Goal: Use online tool/utility: Use online tool/utility

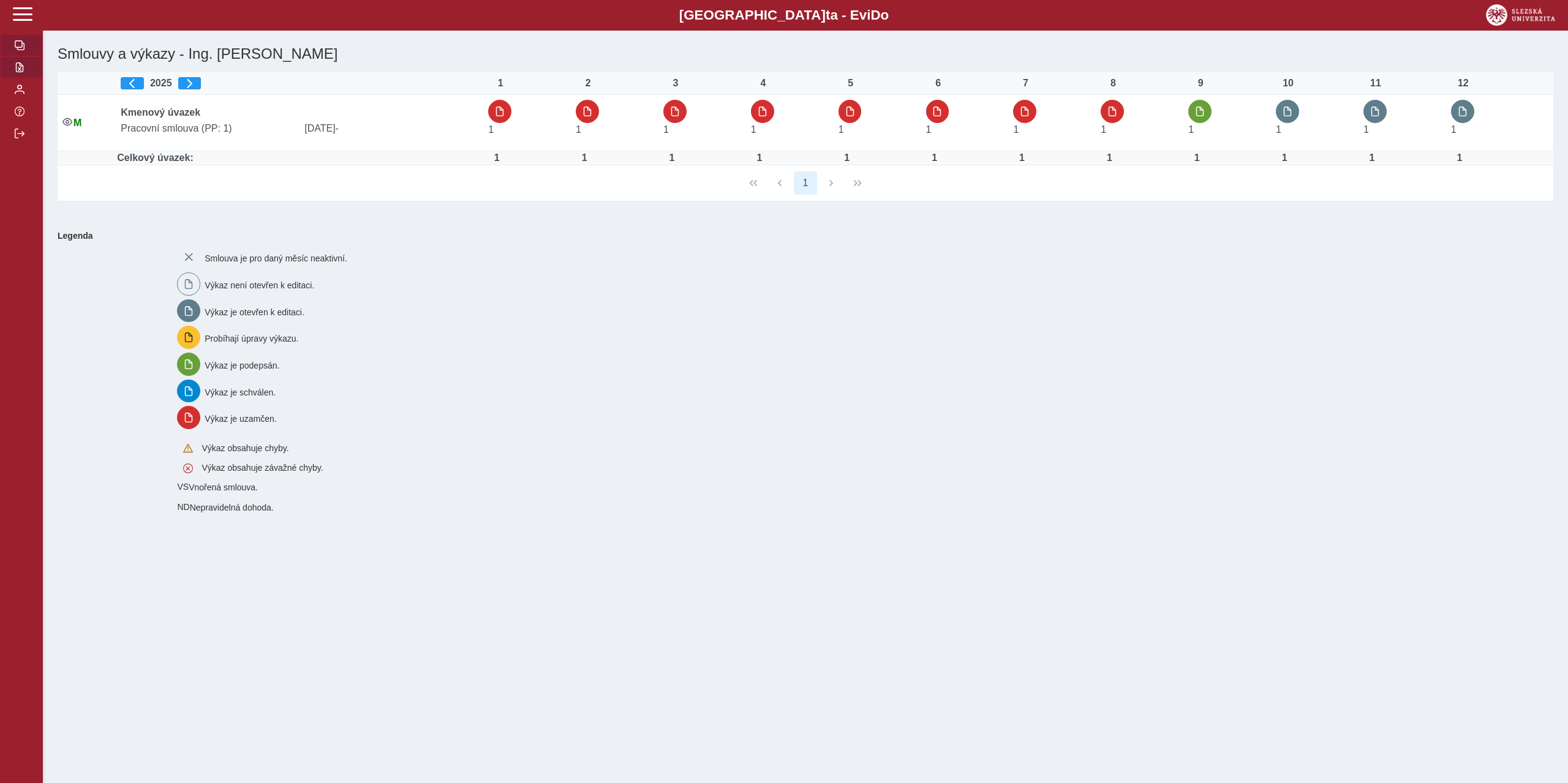
click at [19, 70] on span "button" at bounding box center [19, 67] width 10 height 10
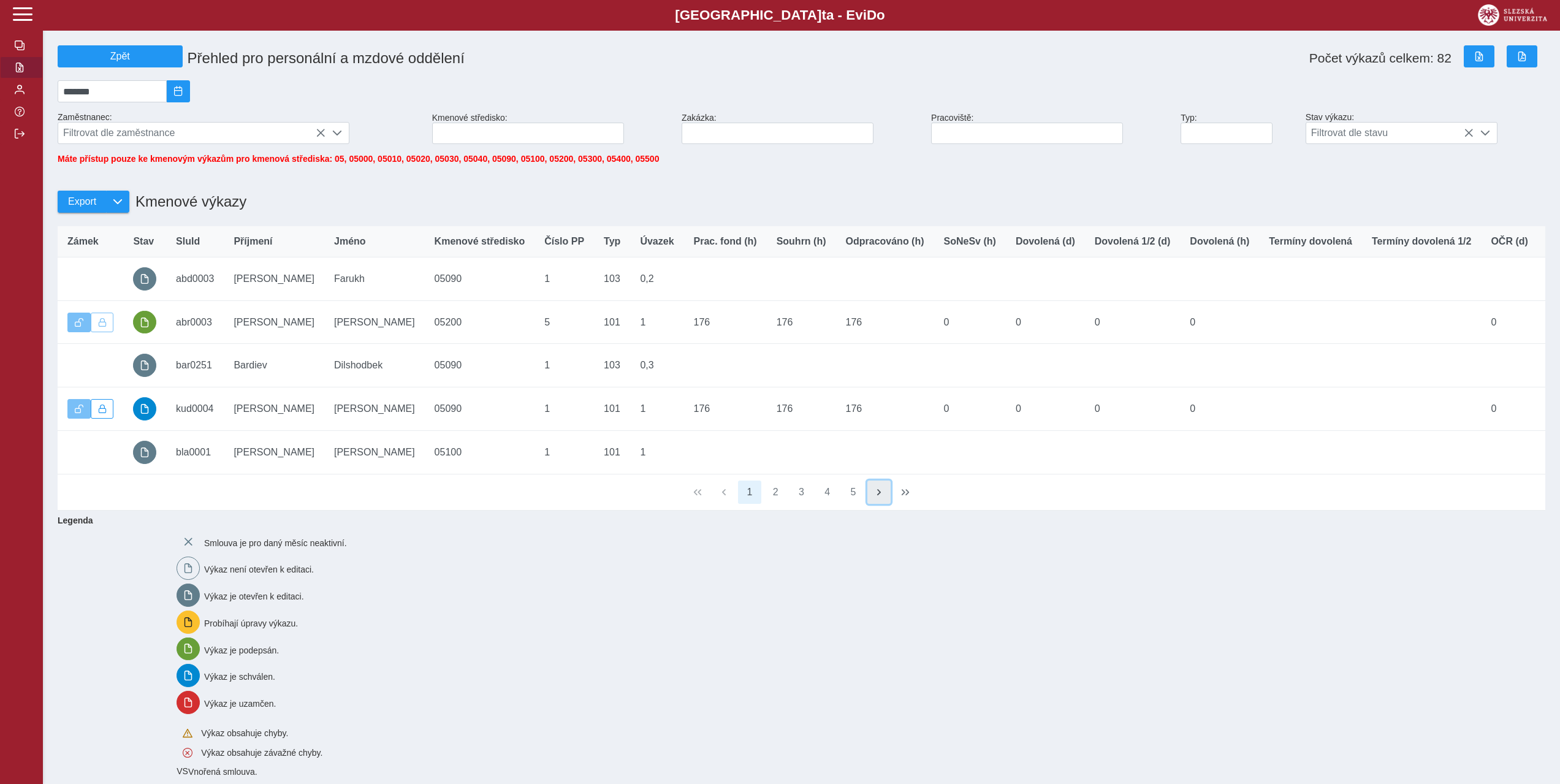
click at [883, 497] on span "button" at bounding box center [879, 492] width 10 height 10
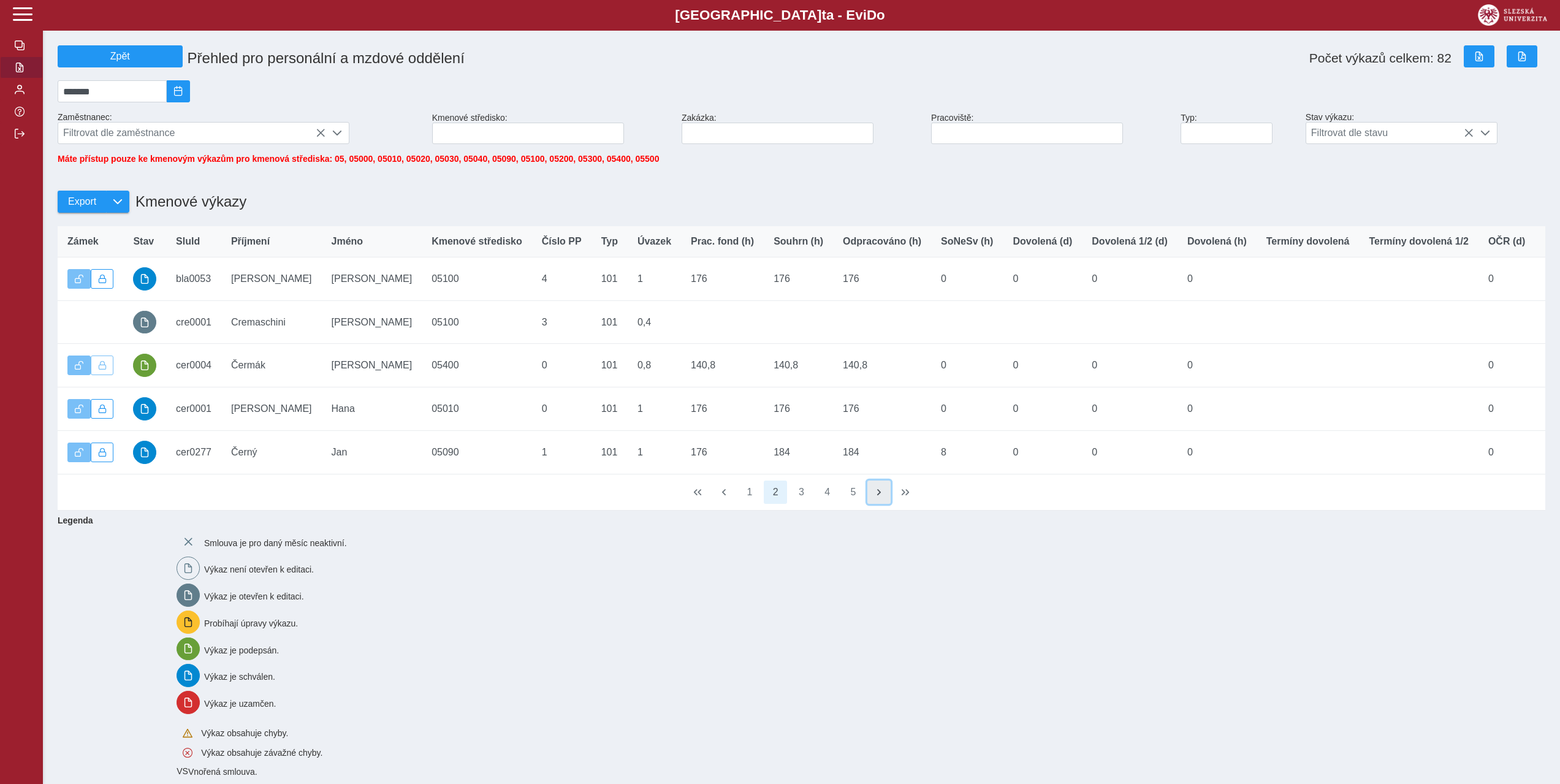
click at [883, 497] on span "button" at bounding box center [879, 492] width 10 height 10
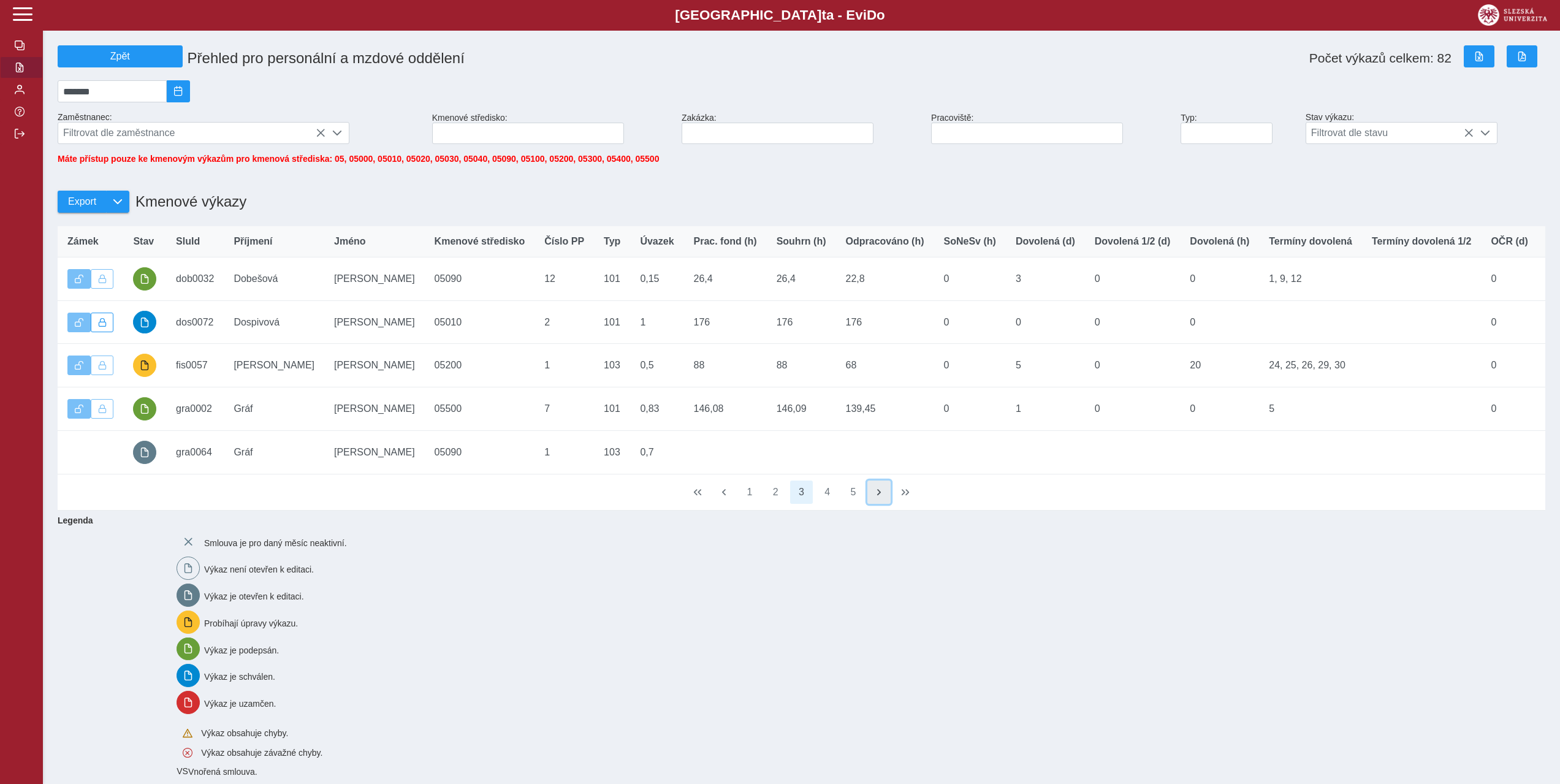
click at [883, 497] on span "button" at bounding box center [879, 492] width 10 height 10
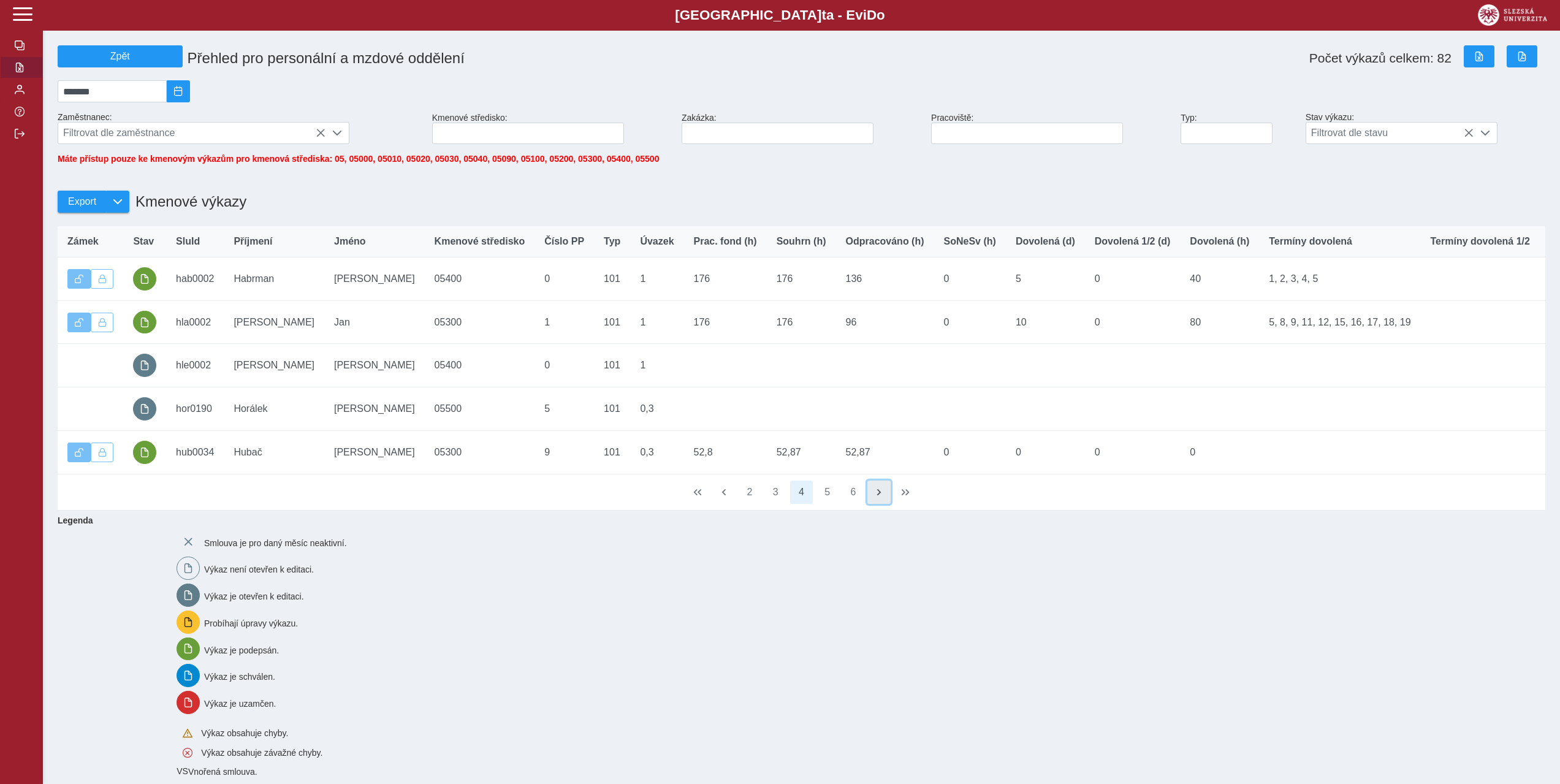
click at [883, 497] on span "button" at bounding box center [879, 492] width 10 height 10
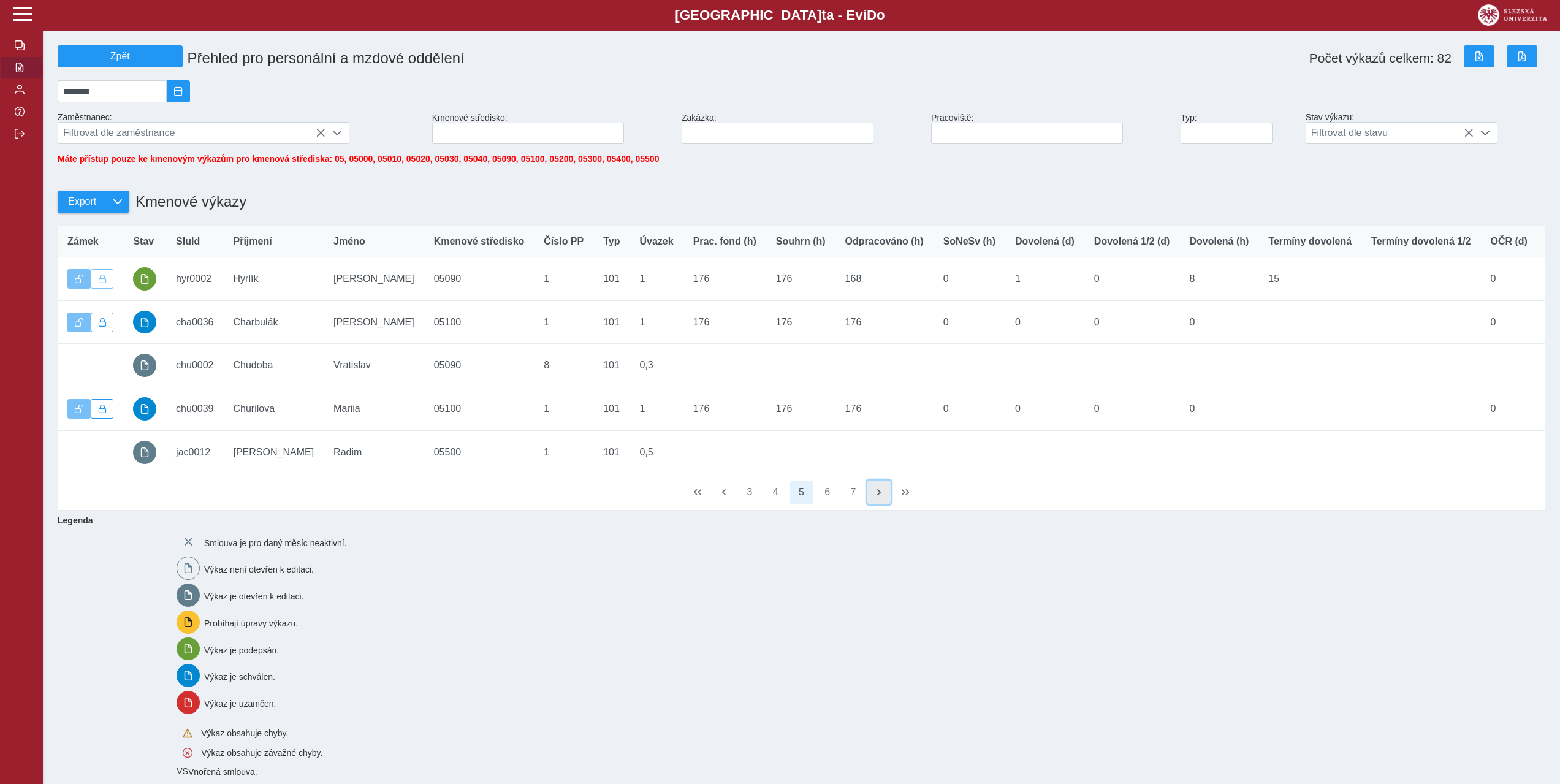
click at [883, 497] on span "button" at bounding box center [879, 492] width 10 height 10
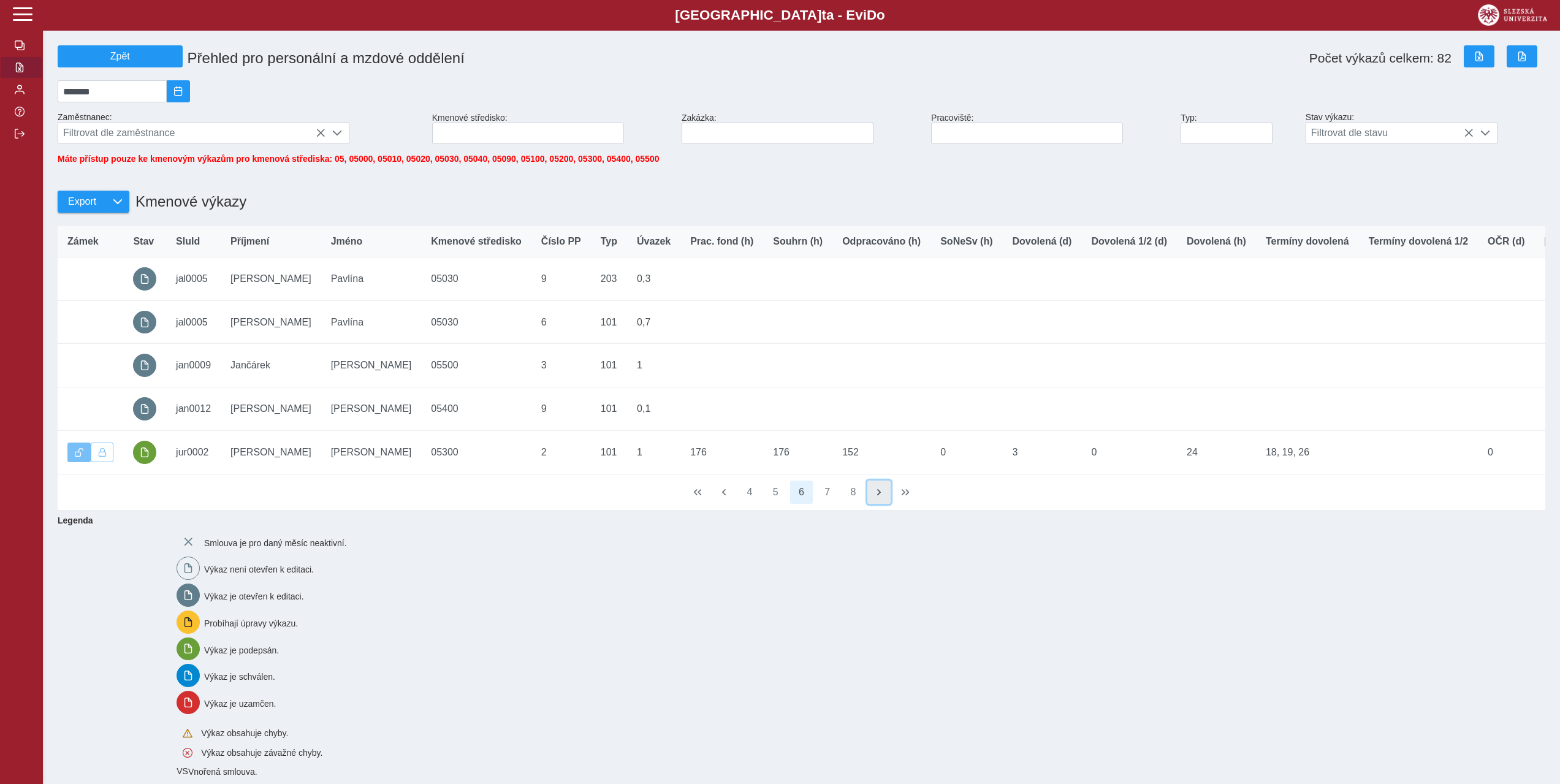
click at [883, 497] on span "button" at bounding box center [879, 492] width 10 height 10
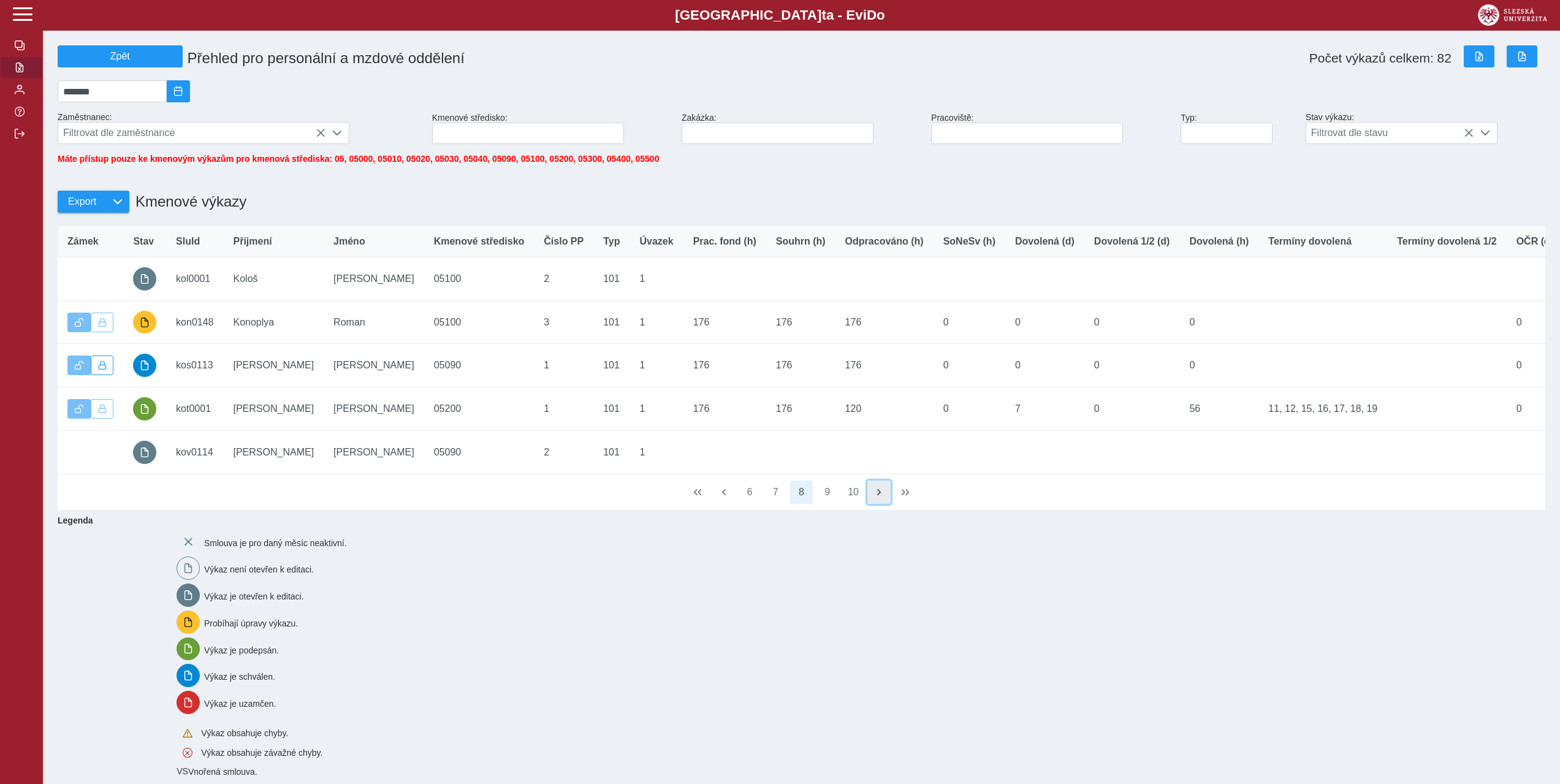
click at [883, 497] on span "button" at bounding box center [879, 492] width 10 height 10
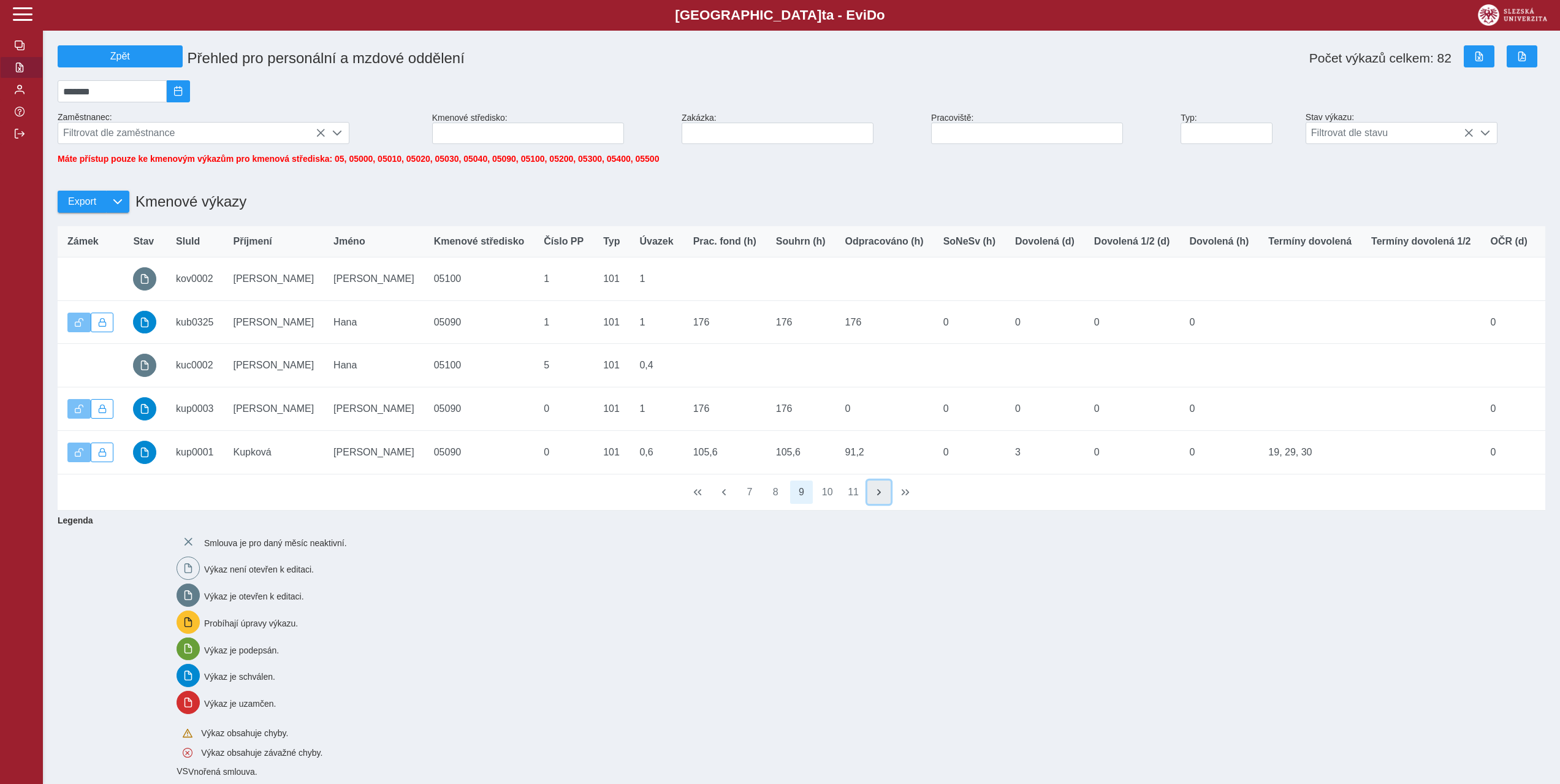
click at [883, 497] on span "button" at bounding box center [879, 492] width 10 height 10
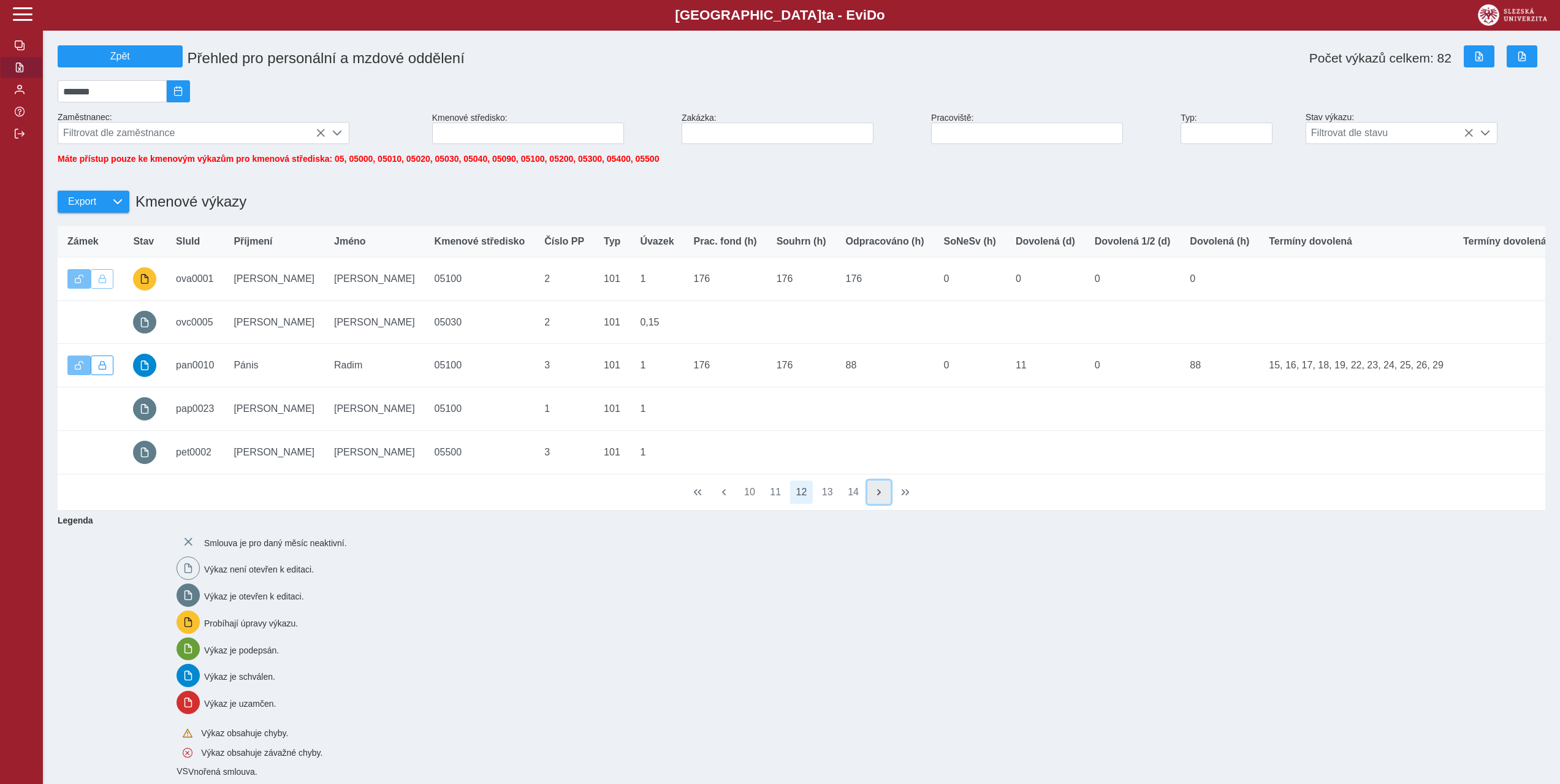
click at [883, 497] on span "button" at bounding box center [879, 492] width 10 height 10
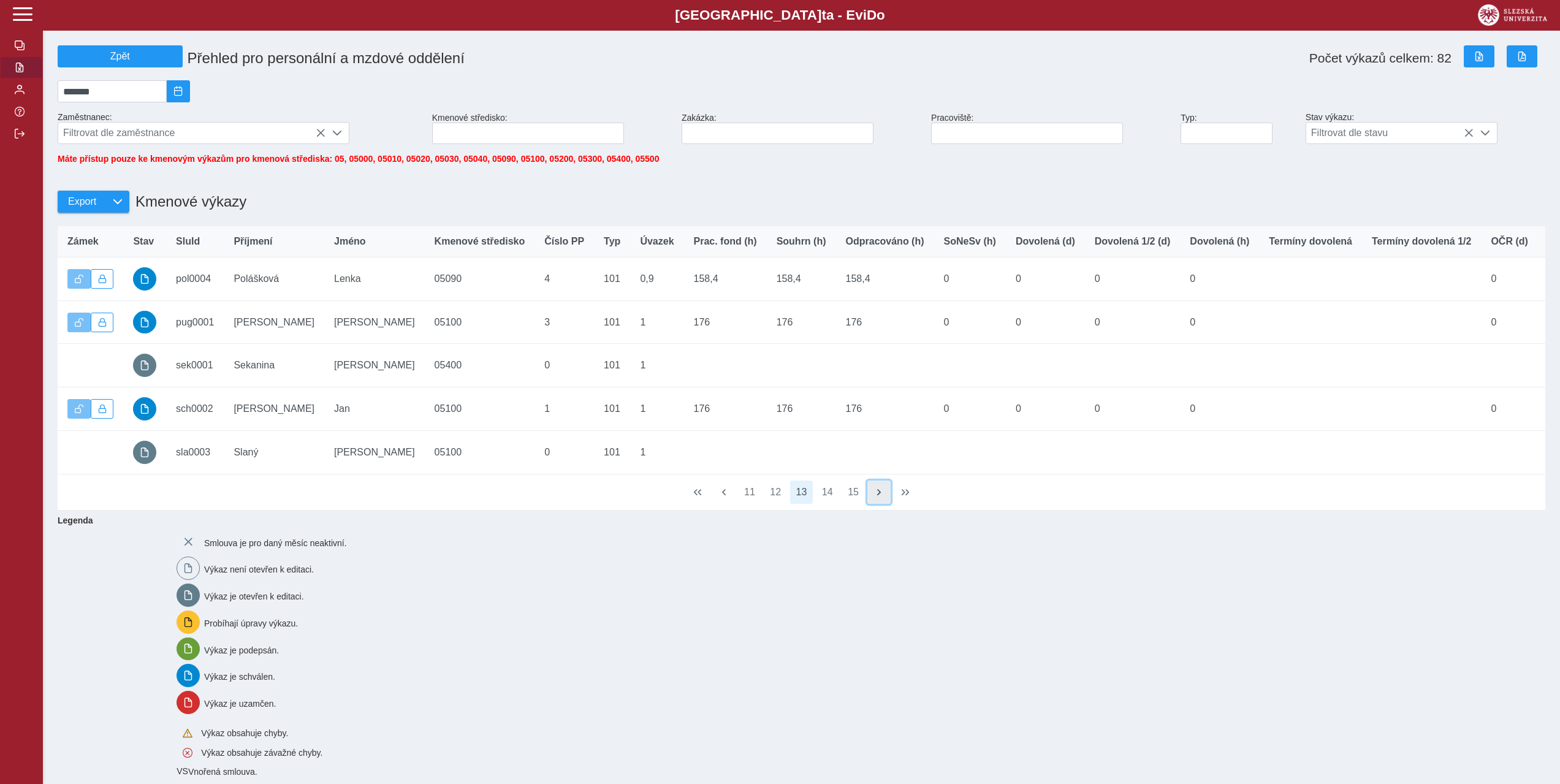
click at [876, 497] on span "button" at bounding box center [879, 492] width 10 height 10
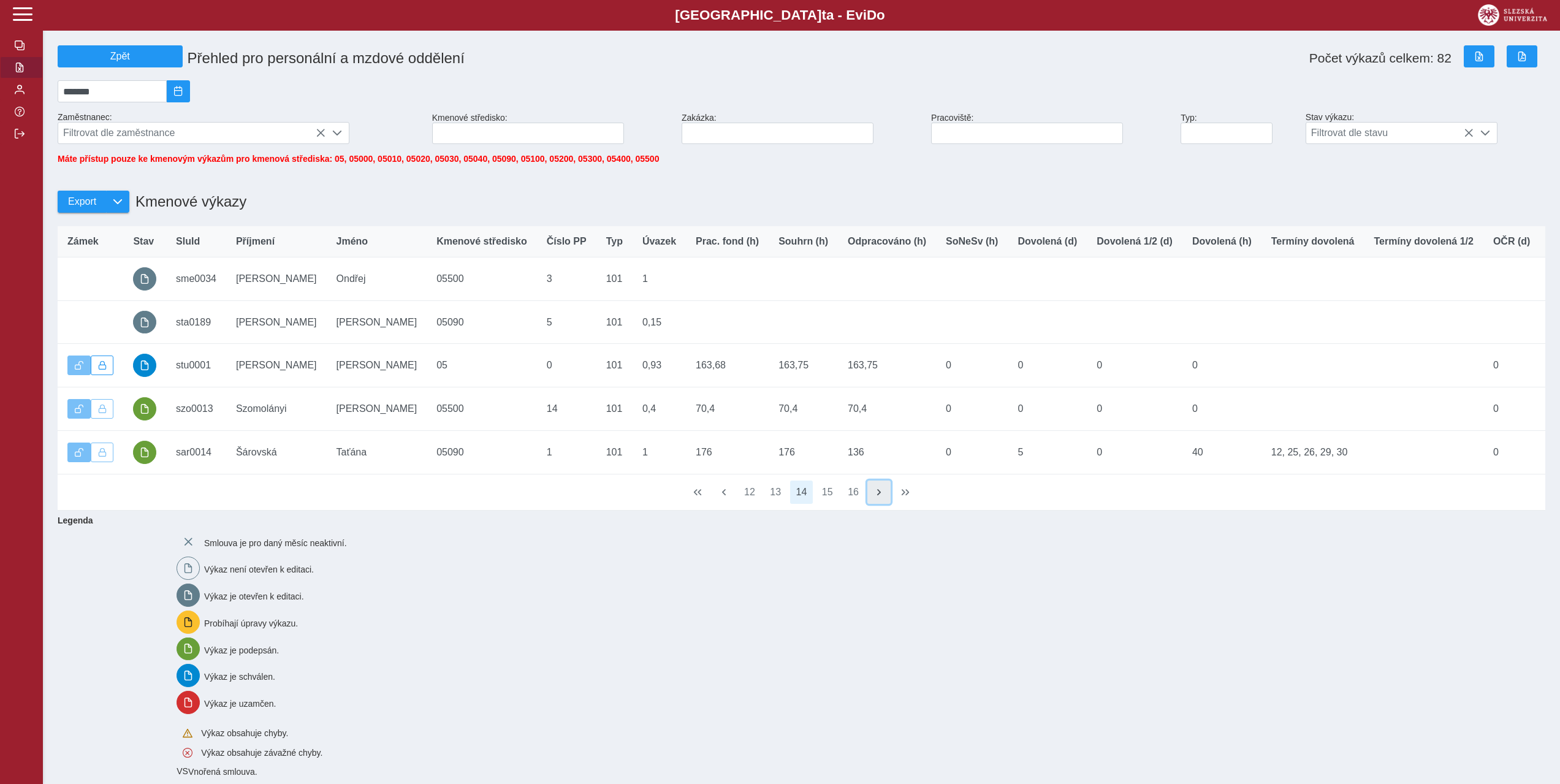
click at [876, 497] on span "button" at bounding box center [879, 492] width 10 height 10
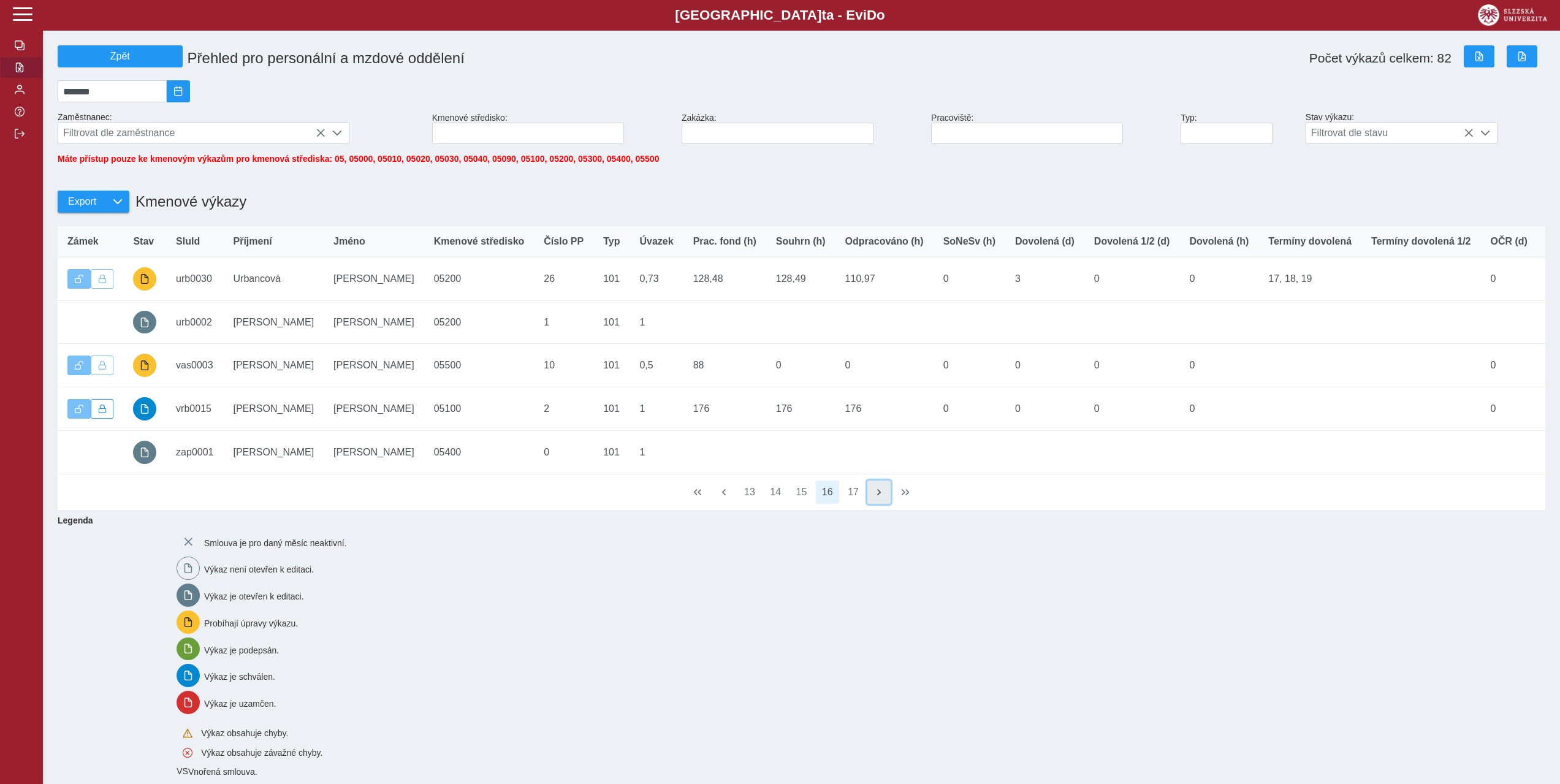
click at [876, 497] on span "button" at bounding box center [879, 492] width 10 height 10
